Goal: Information Seeking & Learning: Learn about a topic

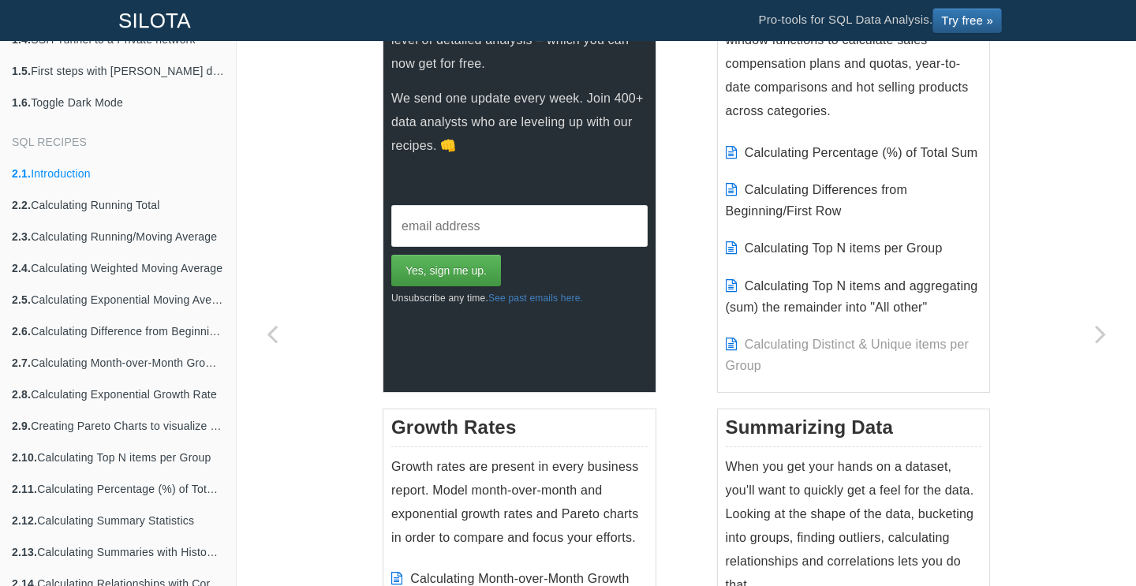
scroll to position [465, 0]
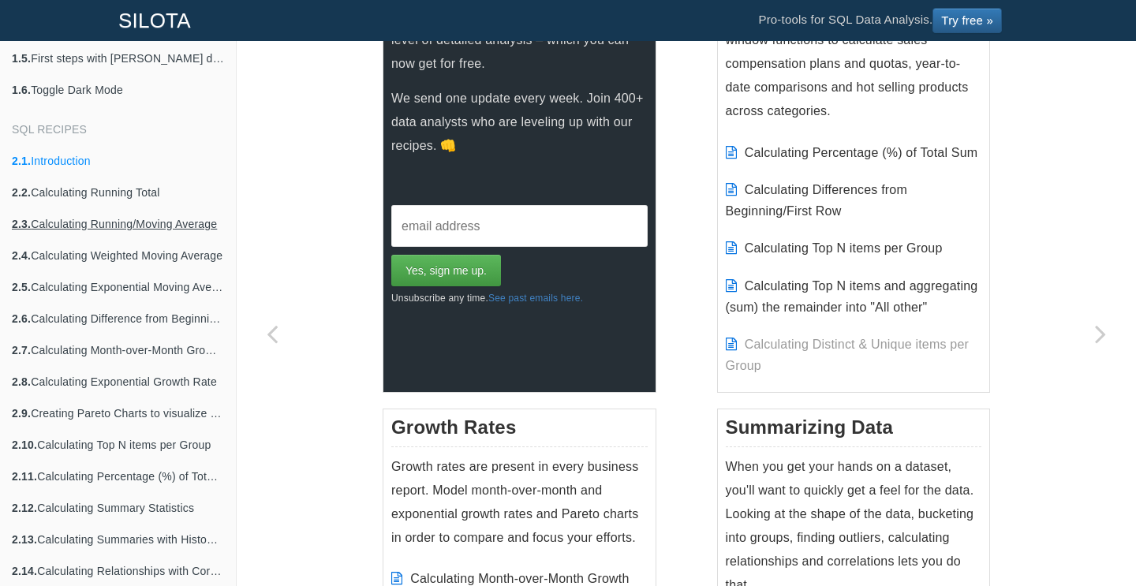
click at [181, 235] on link "2.3. Calculating Running/Moving Average" at bounding box center [118, 224] width 236 height 32
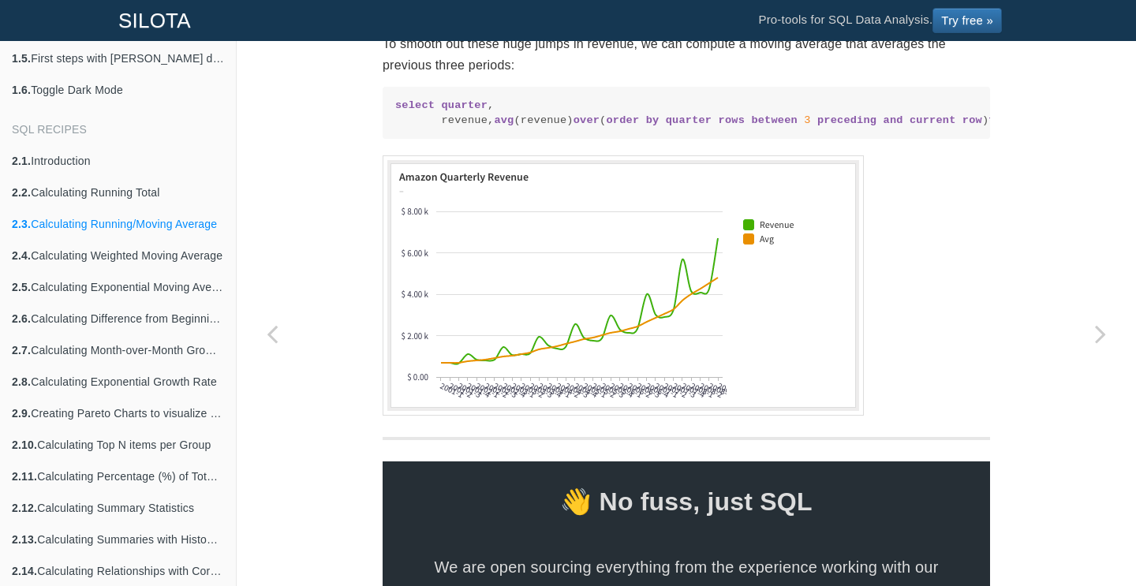
scroll to position [658, 0]
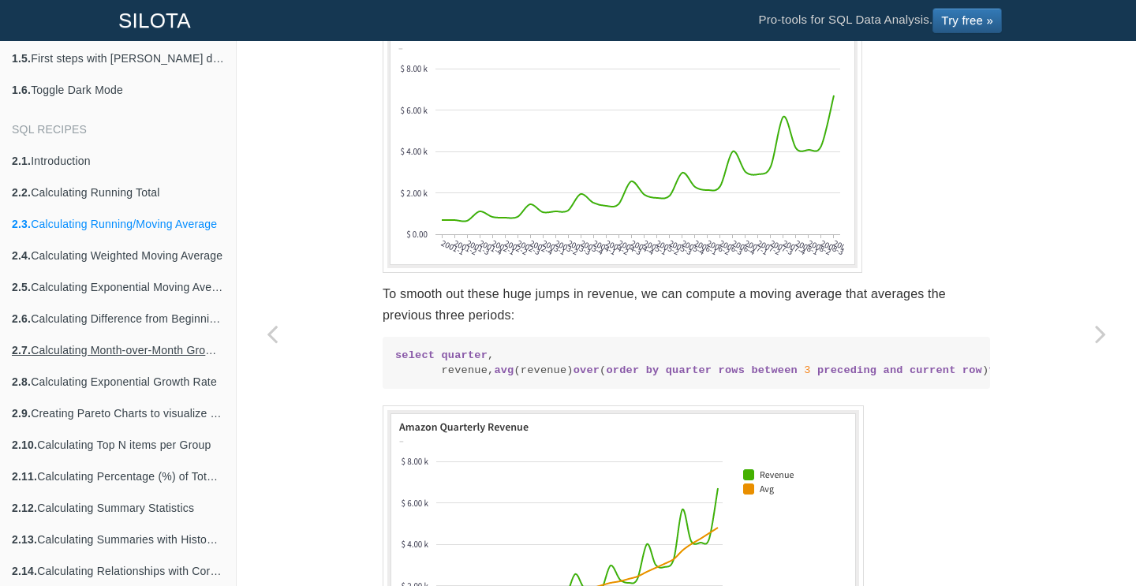
click at [235, 340] on link "2.7. Calculating Month-over-Month Growth Rate" at bounding box center [118, 351] width 236 height 32
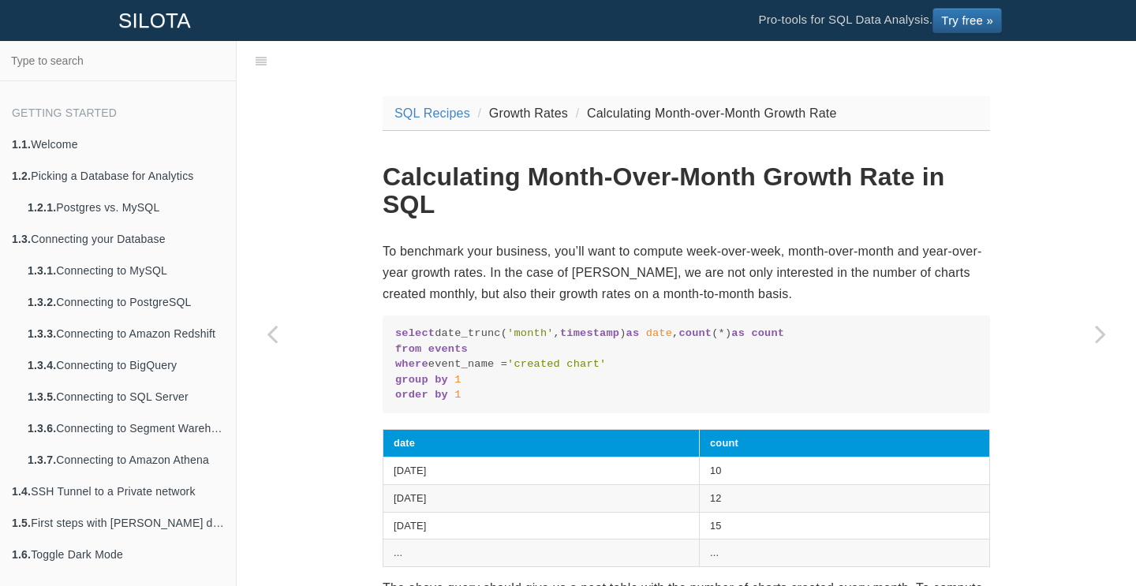
scroll to position [465, 0]
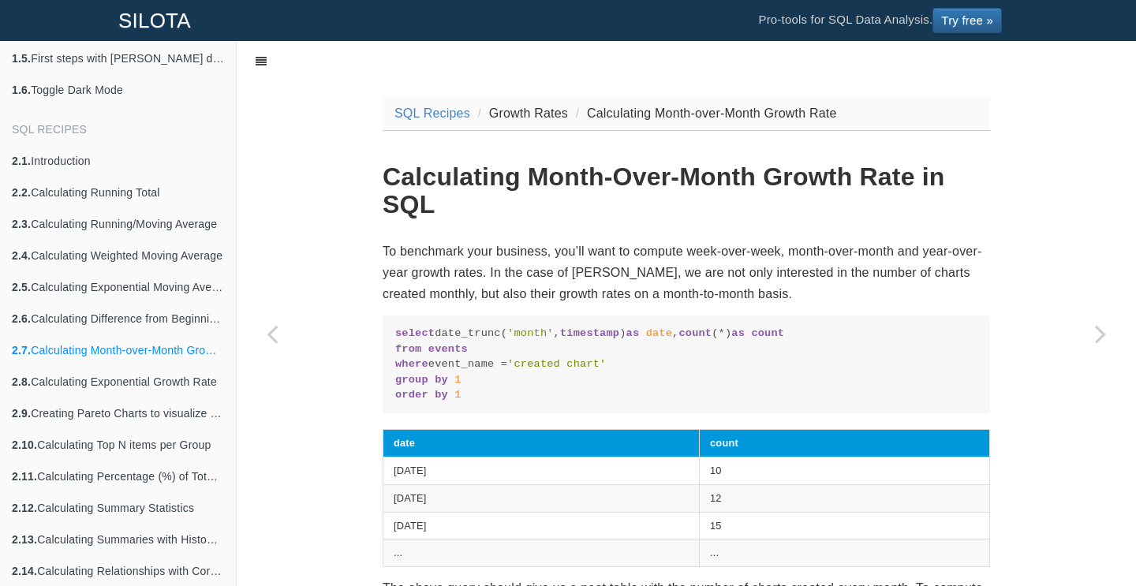
click at [256, 68] on link at bounding box center [261, 60] width 36 height 39
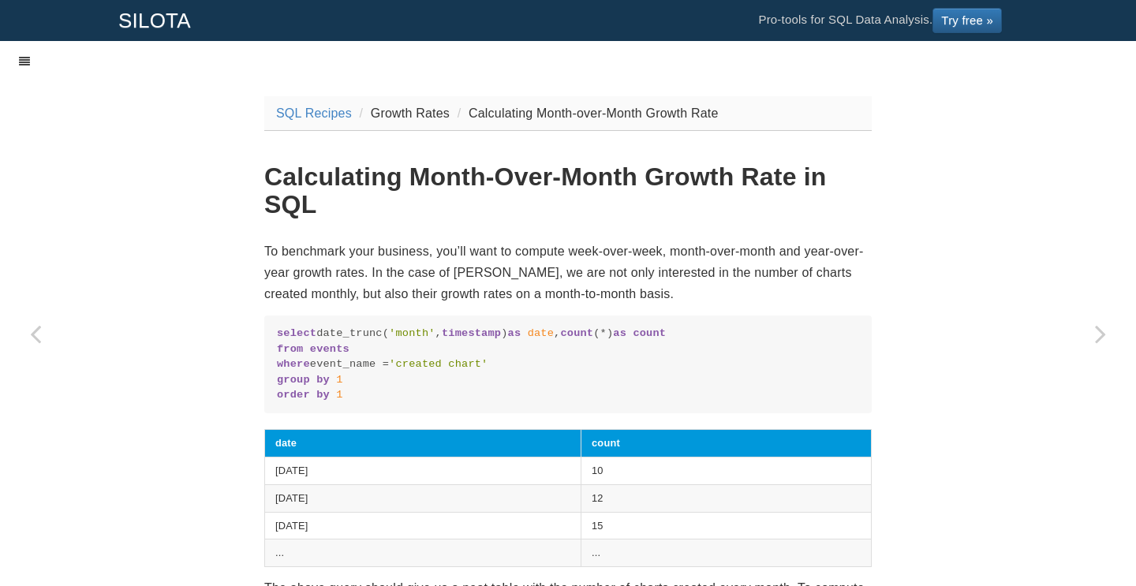
click at [26, 66] on icon at bounding box center [24, 61] width 11 height 11
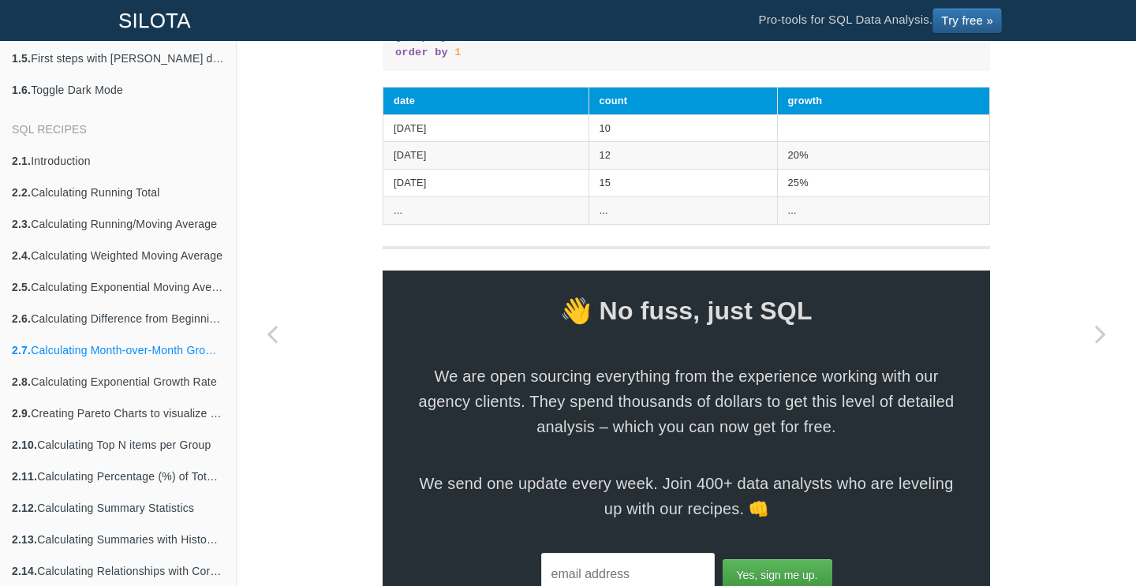
scroll to position [1016, 0]
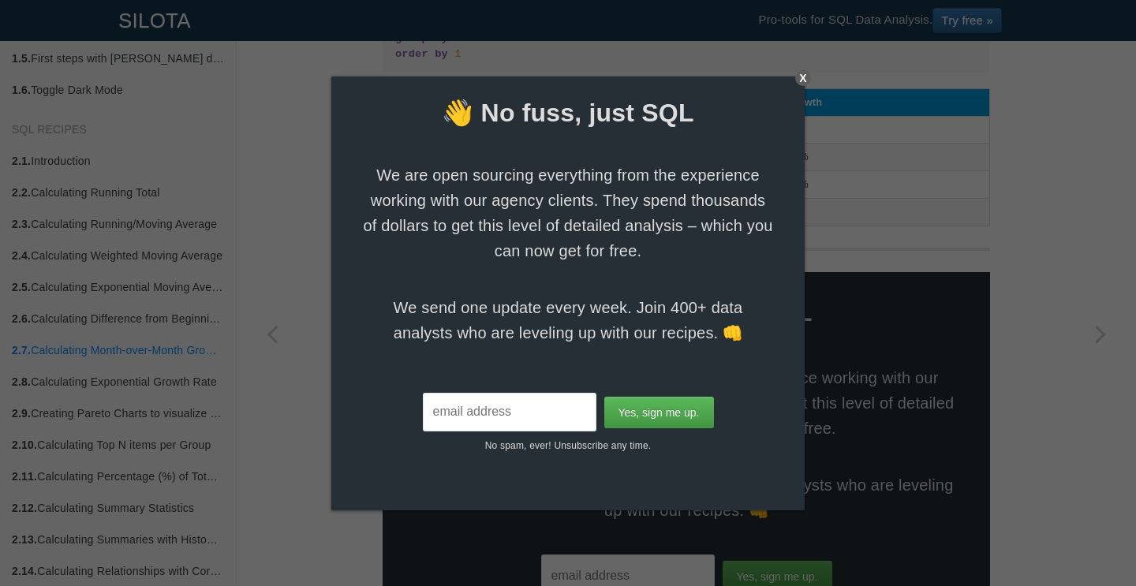
click at [801, 73] on div "X" at bounding box center [803, 78] width 16 height 16
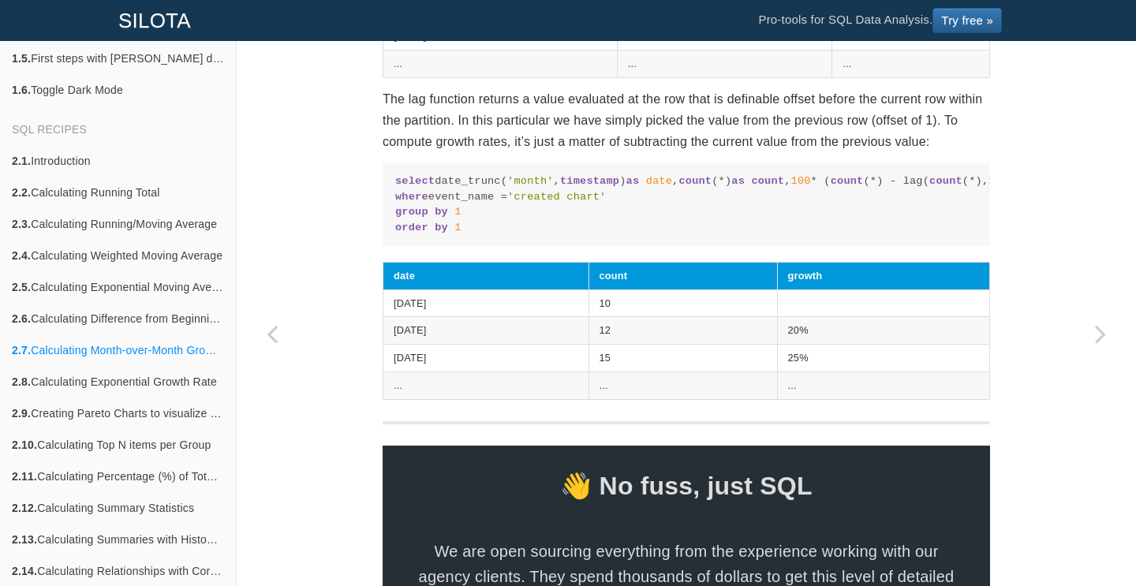
scroll to position [958, 0]
